Goal: Transaction & Acquisition: Purchase product/service

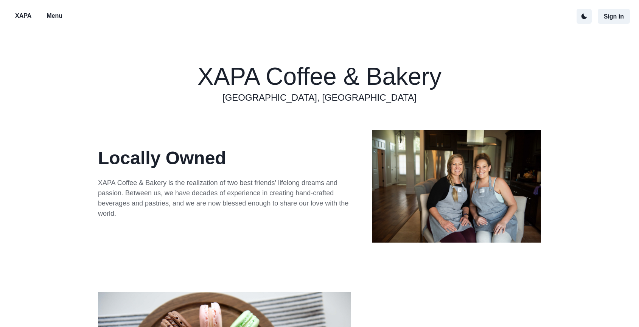
click at [61, 18] on p "Menu" at bounding box center [55, 15] width 16 height 9
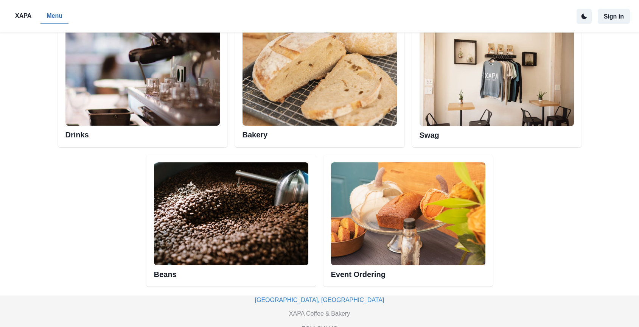
scroll to position [414, 0]
click at [310, 78] on img at bounding box center [320, 73] width 154 height 103
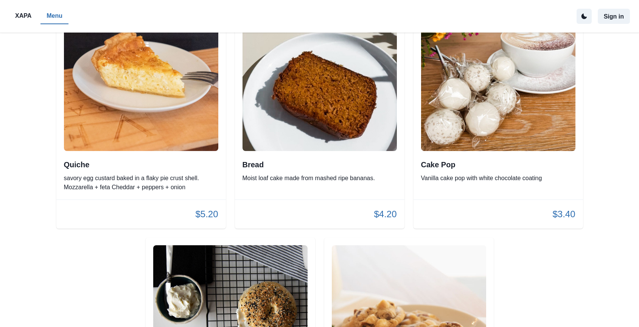
scroll to position [1358, 0]
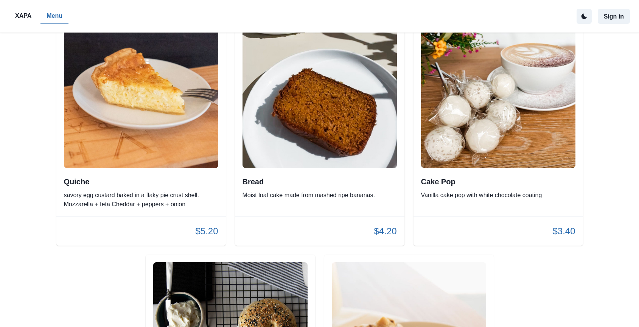
click at [160, 140] on img at bounding box center [141, 91] width 154 height 154
